Goal: Transaction & Acquisition: Book appointment/travel/reservation

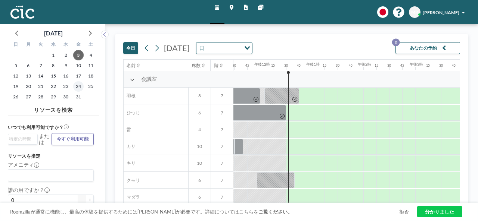
scroll to position [0, 594]
click at [76, 65] on font "10" at bounding box center [78, 66] width 5 height 6
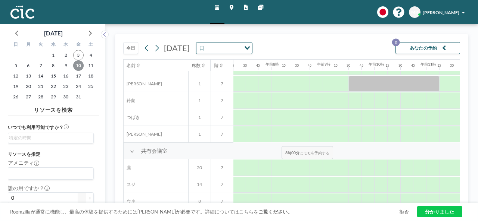
scroll to position [448, 376]
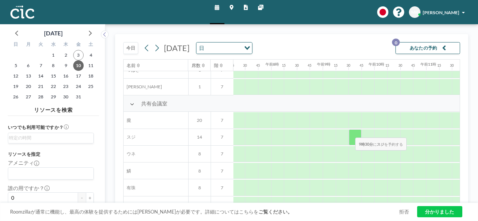
click at [349, 132] on div at bounding box center [355, 138] width 13 height 16
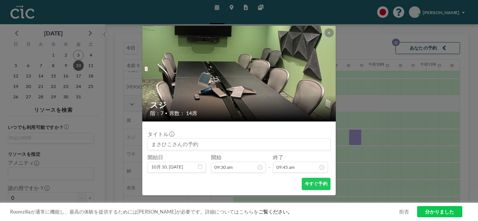
scroll to position [468, 0]
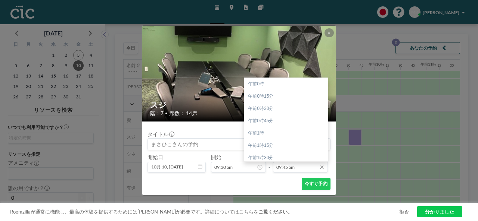
click at [299, 167] on input "09:45 am" at bounding box center [300, 167] width 55 height 11
click at [284, 134] on div "午前11時30分" at bounding box center [287, 133] width 87 height 12
type input "11:30 am"
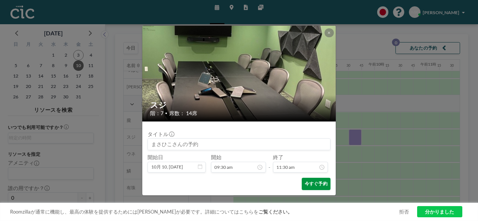
scroll to position [468, 0]
click at [312, 183] on font "今すぐ予約" at bounding box center [316, 184] width 23 height 6
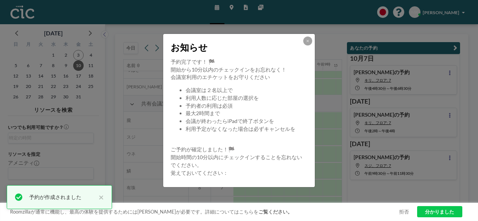
click at [307, 36] on div "お知らせ" at bounding box center [239, 46] width 152 height 24
click at [308, 38] on button at bounding box center [307, 41] width 9 height 9
